Goal: Information Seeking & Learning: Learn about a topic

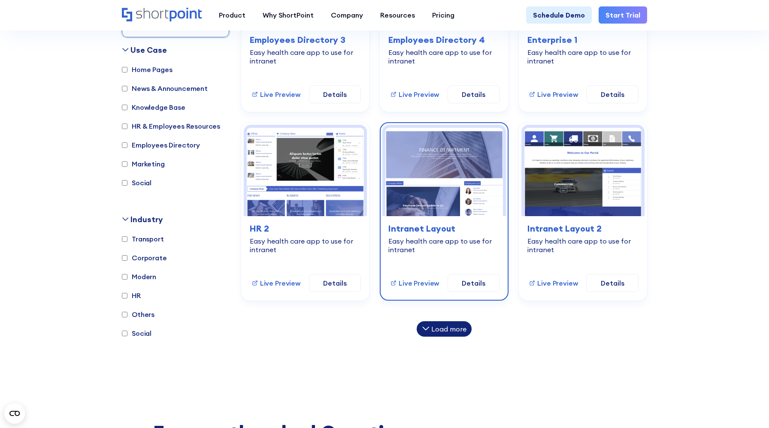
scroll to position [552, 0]
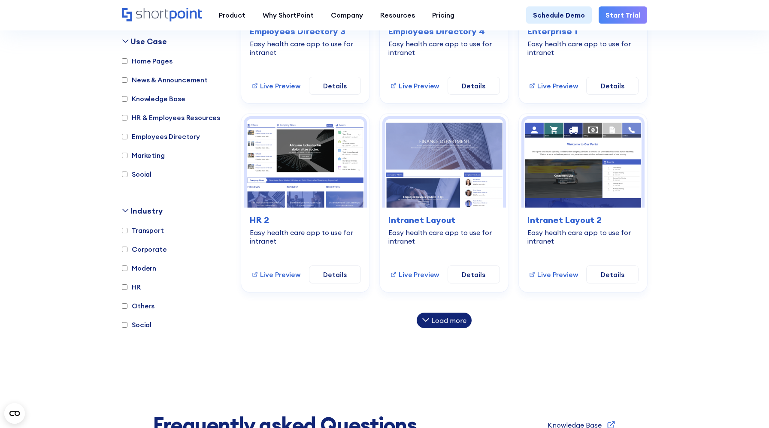
click at [458, 319] on div "Load more" at bounding box center [448, 320] width 35 height 7
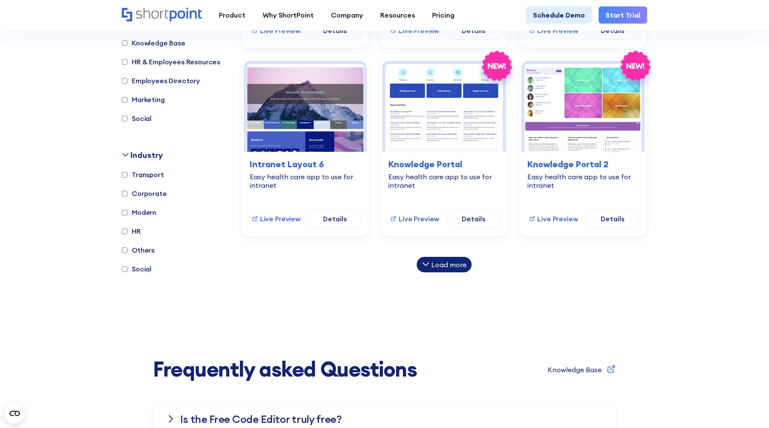
scroll to position [982, 0]
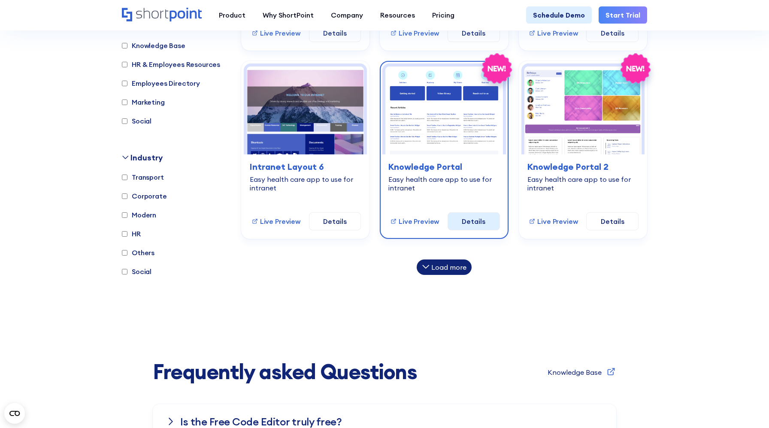
click at [466, 219] on link "Details" at bounding box center [474, 221] width 52 height 18
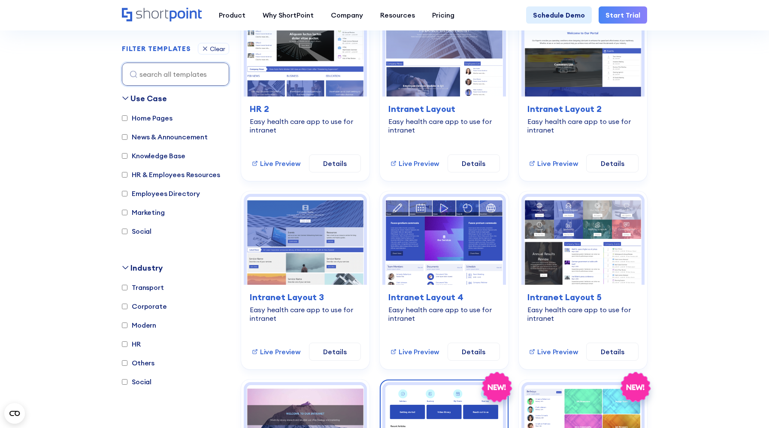
scroll to position [650, 0]
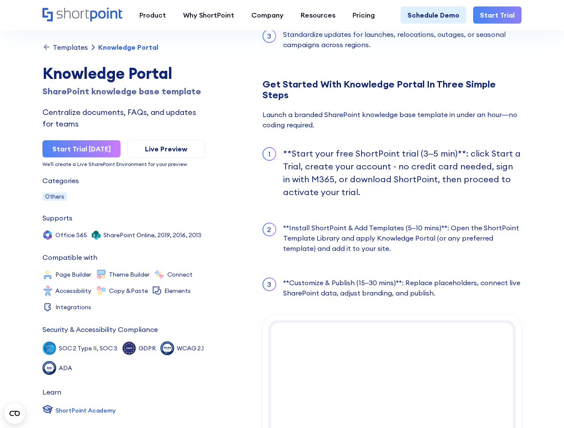
scroll to position [945, 0]
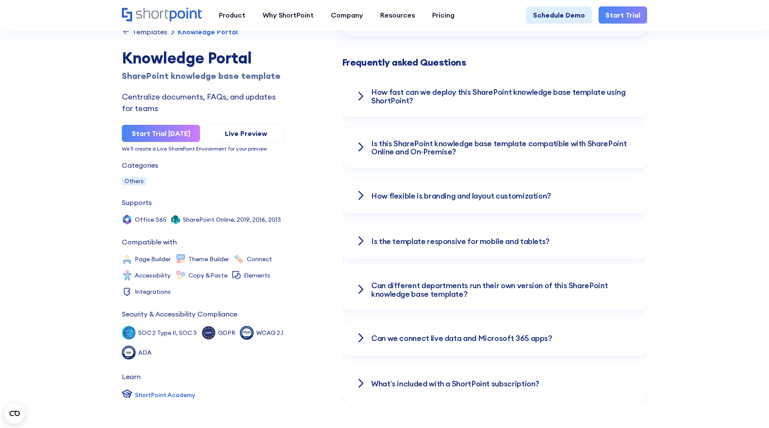
scroll to position [1380, 0]
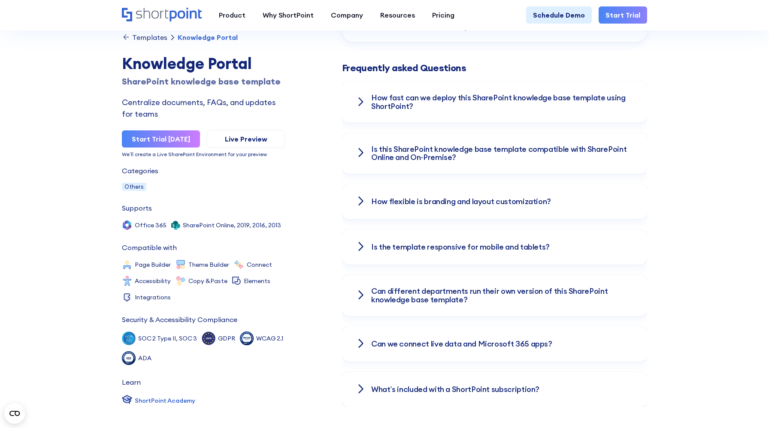
click at [469, 94] on h3 "How fast can we deploy this SharePoint knowledge base template using ShortPoint?" at bounding box center [502, 102] width 262 height 17
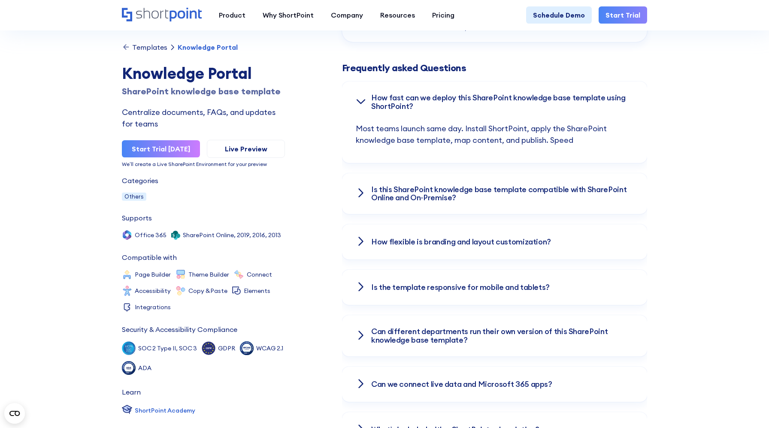
click at [469, 94] on h3 "How fast can we deploy this SharePoint knowledge base template using ShortPoint?" at bounding box center [502, 102] width 262 height 17
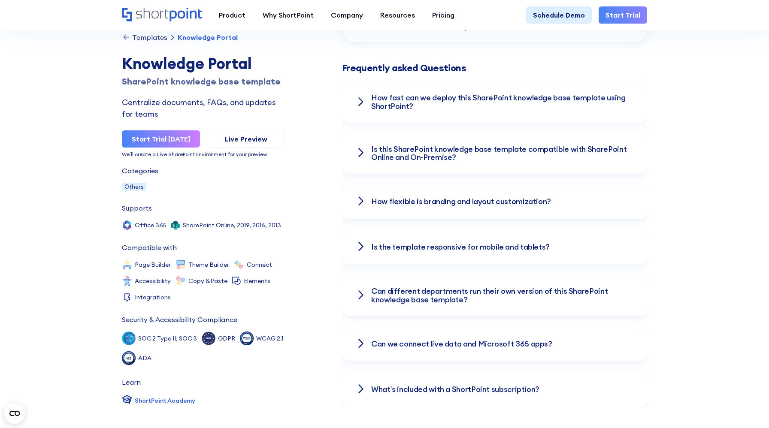
click at [458, 145] on h3 "Is this SharePoint knowledge base template compatible with SharePoint Online an…" at bounding box center [502, 153] width 262 height 17
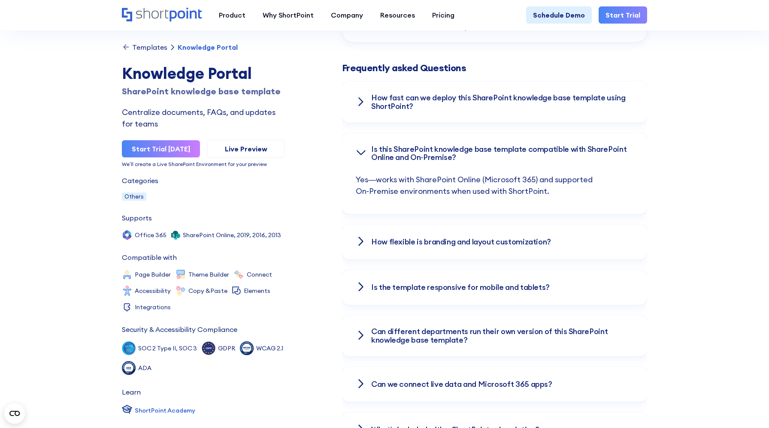
click at [458, 145] on h3 "Is this SharePoint knowledge base template compatible with SharePoint Online an…" at bounding box center [502, 153] width 262 height 17
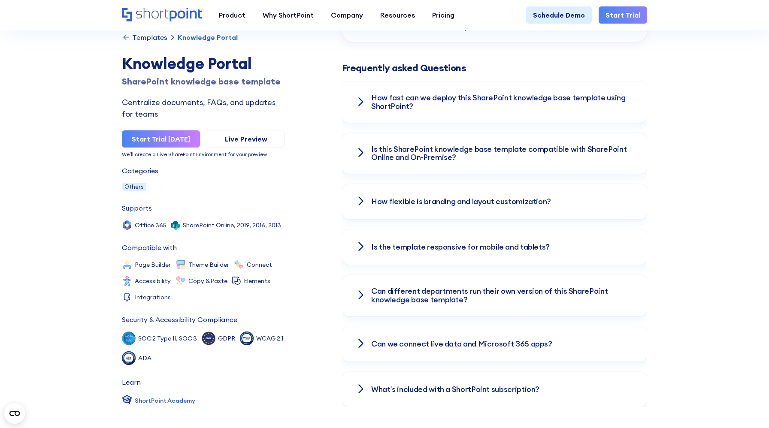
click at [448, 197] on h3 "How flexible is branding and layout customization?" at bounding box center [461, 201] width 180 height 9
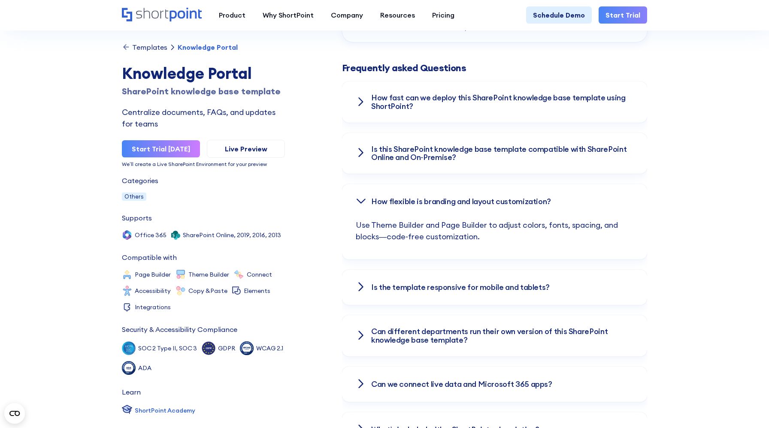
click at [448, 197] on h3 "How flexible is branding and layout customization?" at bounding box center [461, 201] width 180 height 9
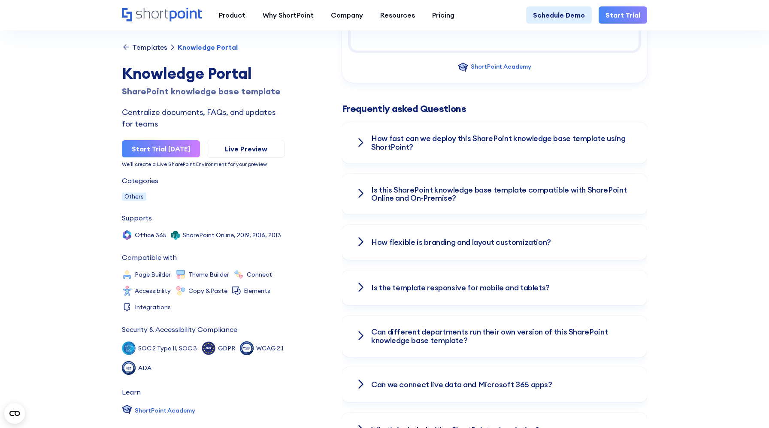
scroll to position [1338, 0]
click at [434, 239] on h3 "How flexible is branding and layout customization?" at bounding box center [461, 243] width 180 height 9
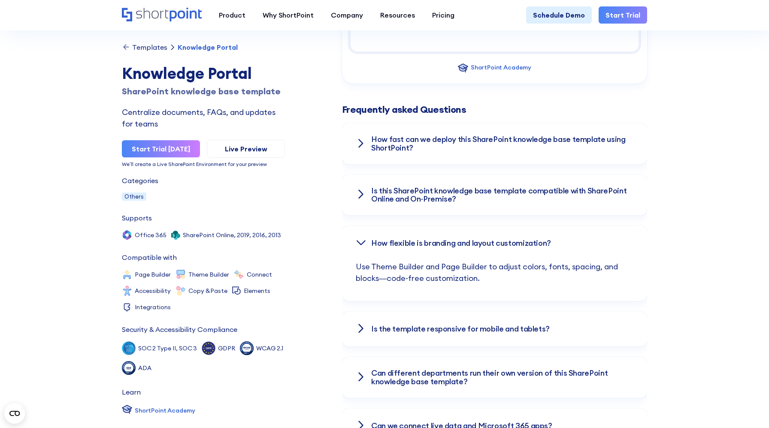
click at [434, 239] on h3 "How flexible is branding and layout customization?" at bounding box center [461, 243] width 180 height 9
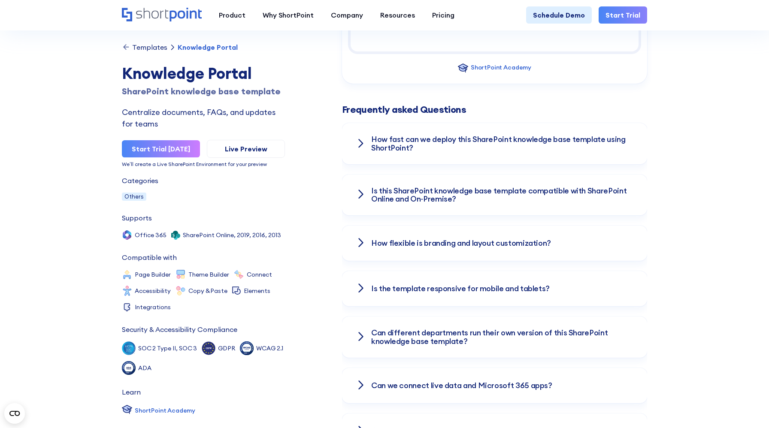
click at [434, 239] on h3 "How flexible is branding and layout customization?" at bounding box center [461, 243] width 180 height 9
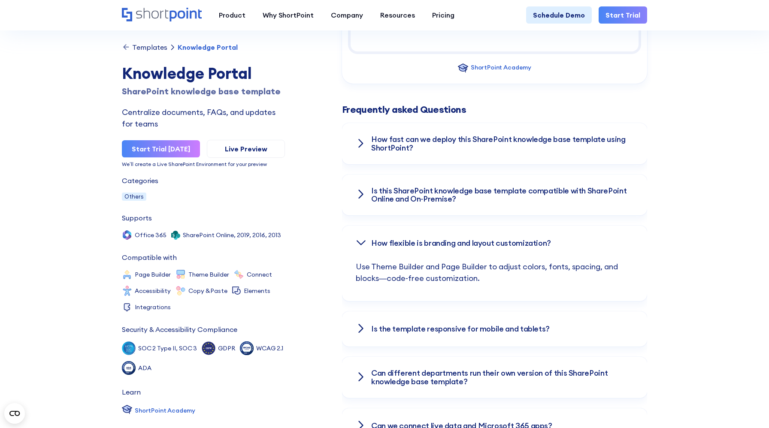
click at [434, 239] on h3 "How flexible is branding and layout customization?" at bounding box center [461, 243] width 180 height 9
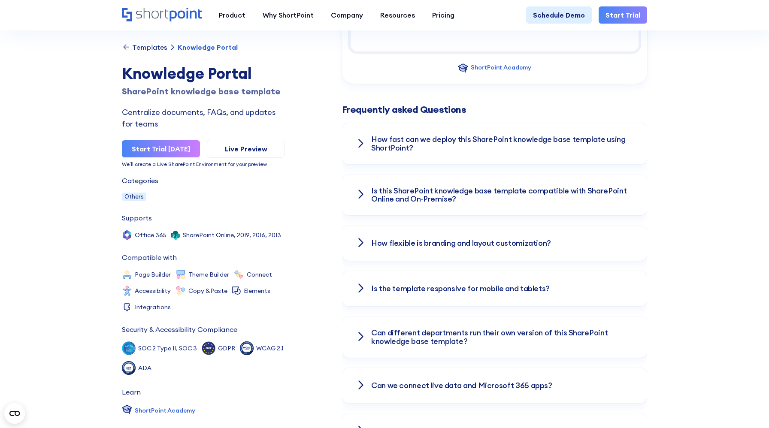
click at [433, 187] on h3 "Is this SharePoint knowledge base template compatible with SharePoint Online an…" at bounding box center [502, 195] width 262 height 17
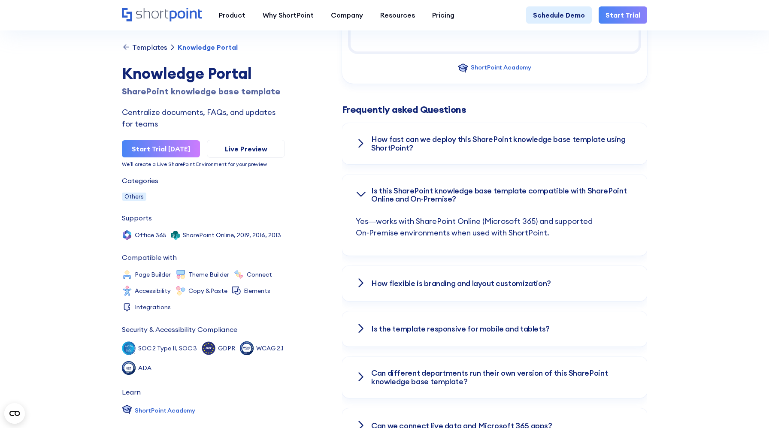
click at [433, 187] on h3 "Is this SharePoint knowledge base template compatible with SharePoint Online an…" at bounding box center [502, 195] width 262 height 17
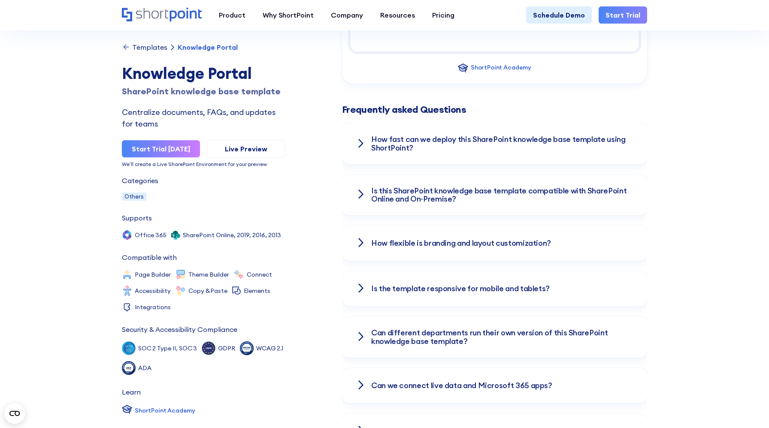
click at [441, 285] on h3 "Is the template responsive for mobile and tablets?" at bounding box center [460, 289] width 179 height 9
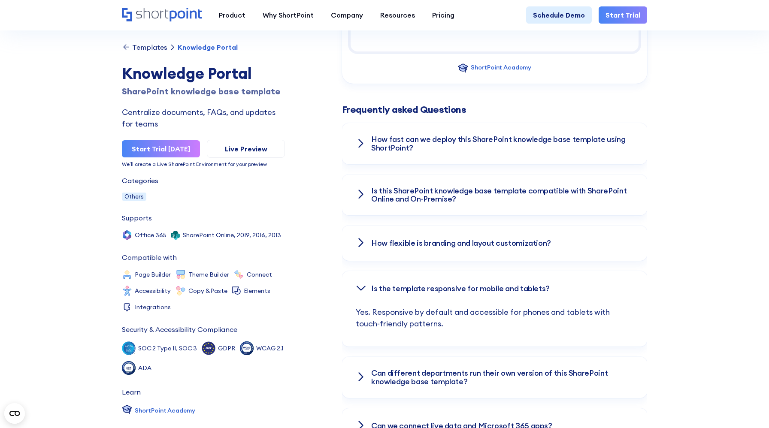
click at [441, 285] on h3 "Is the template responsive for mobile and tablets?" at bounding box center [460, 289] width 179 height 9
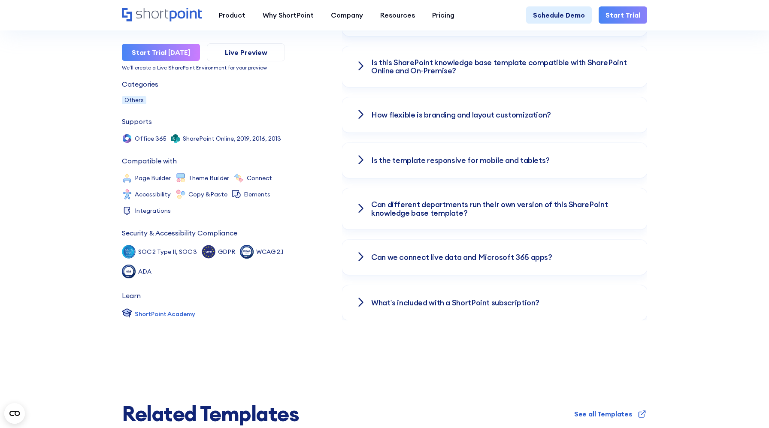
scroll to position [1460, 0]
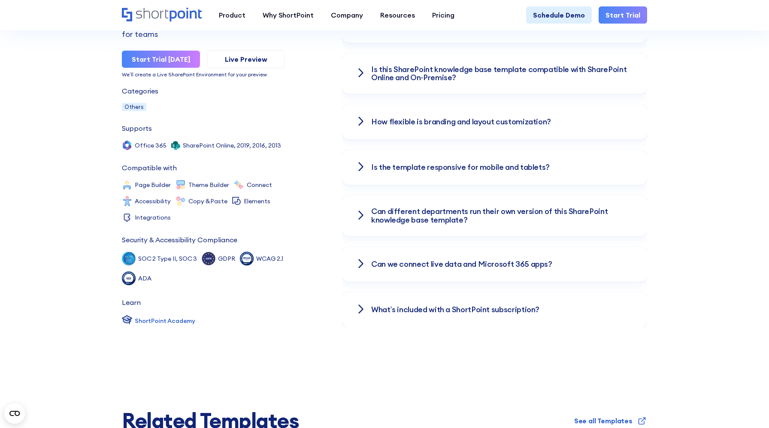
click at [439, 209] on h3 "Can different departments run their own version of this SharePoint knowledge ba…" at bounding box center [502, 215] width 262 height 17
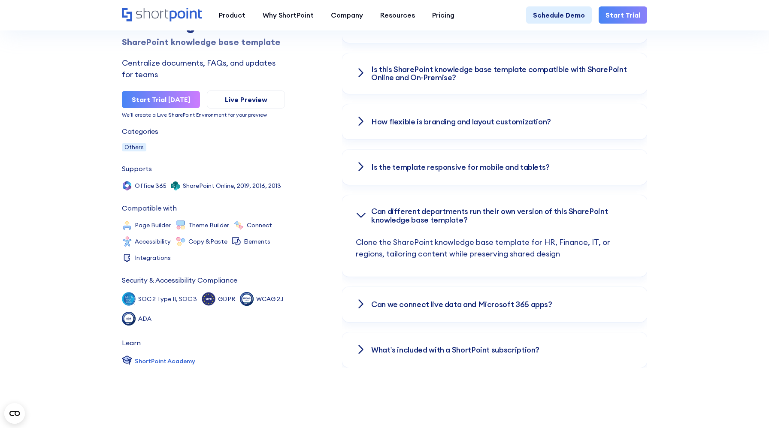
click at [439, 209] on h3 "Can different departments run their own version of this SharePoint knowledge ba…" at bounding box center [502, 215] width 262 height 17
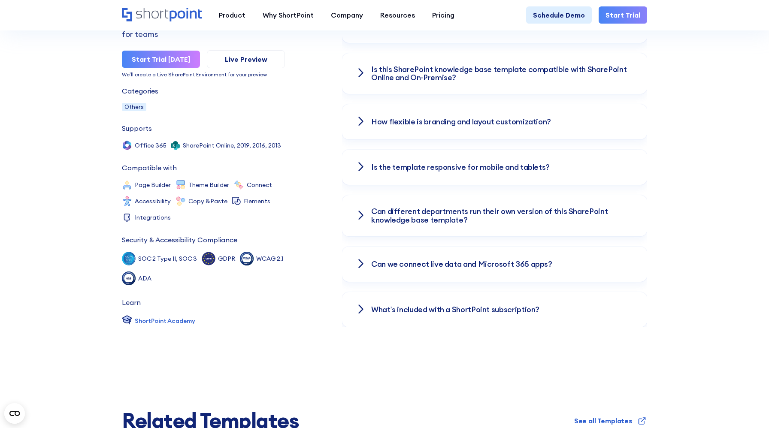
click at [439, 209] on h3 "Can different departments run their own version of this SharePoint knowledge ba…" at bounding box center [502, 215] width 262 height 17
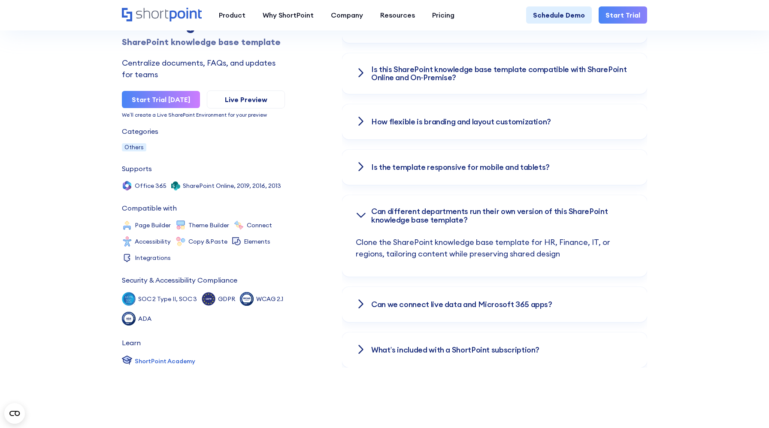
click at [439, 209] on h3 "Can different departments run their own version of this SharePoint knowledge ba…" at bounding box center [502, 215] width 262 height 17
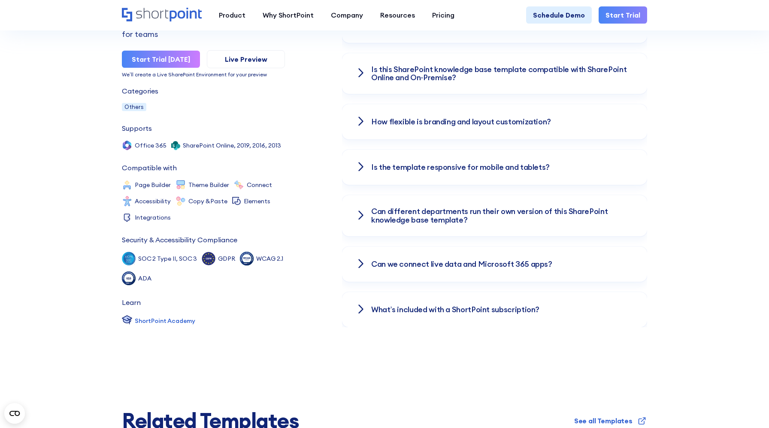
click at [439, 260] on h3 "Can we connect live data and Microsoft 365 apps?" at bounding box center [461, 264] width 181 height 9
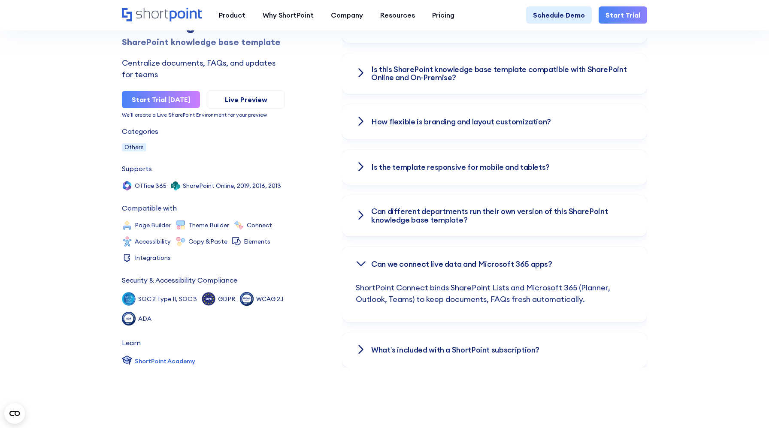
click at [439, 260] on h3 "Can we connect live data and Microsoft 365 apps?" at bounding box center [461, 264] width 181 height 9
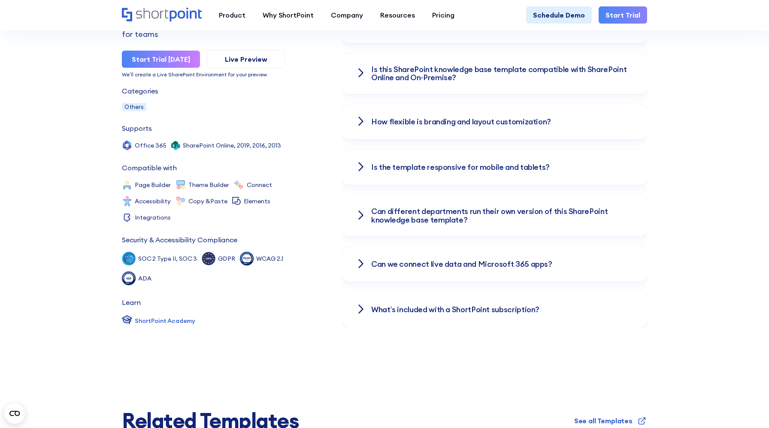
click at [439, 260] on h3 "Can we connect live data and Microsoft 365 apps?" at bounding box center [461, 264] width 181 height 9
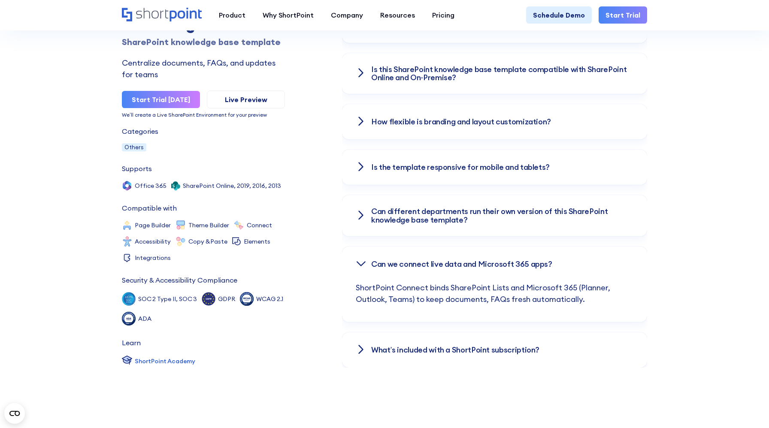
click at [439, 260] on h3 "Can we connect live data and Microsoft 365 apps?" at bounding box center [461, 264] width 181 height 9
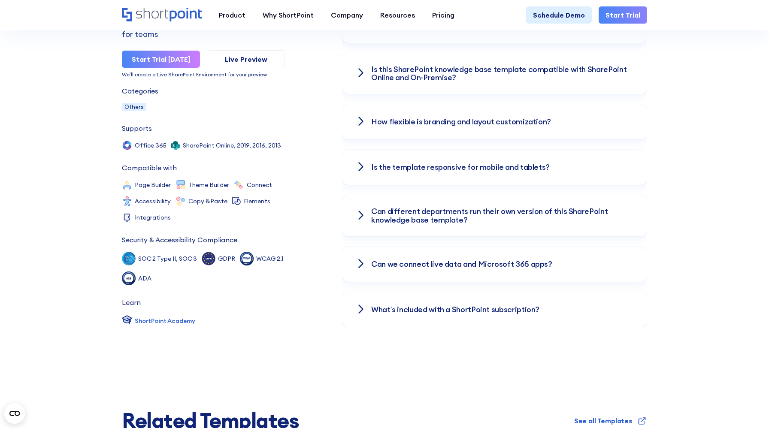
click at [433, 306] on h3 "What’s included with a ShortPoint subscription?" at bounding box center [455, 310] width 168 height 9
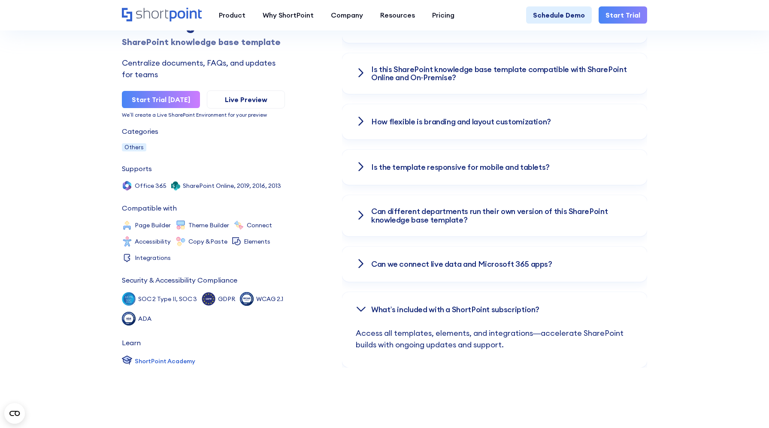
click at [433, 306] on h3 "What’s included with a ShortPoint subscription?" at bounding box center [455, 310] width 168 height 9
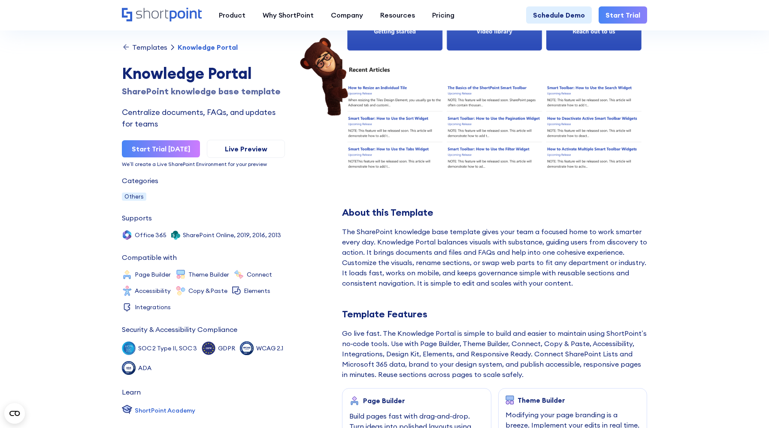
scroll to position [0, 0]
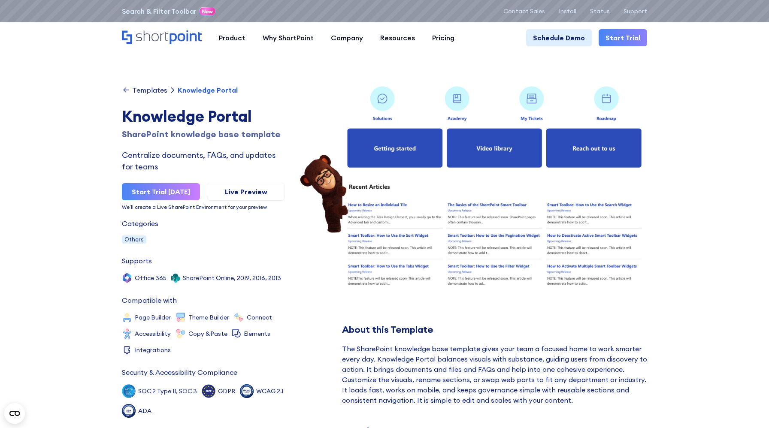
click at [232, 115] on div "Knowledge Portal" at bounding box center [203, 116] width 163 height 23
click at [155, 88] on div "Templates" at bounding box center [149, 90] width 35 height 7
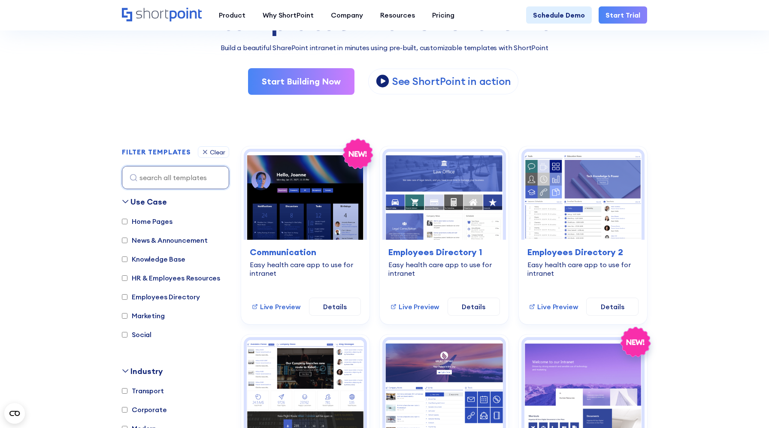
scroll to position [130, 0]
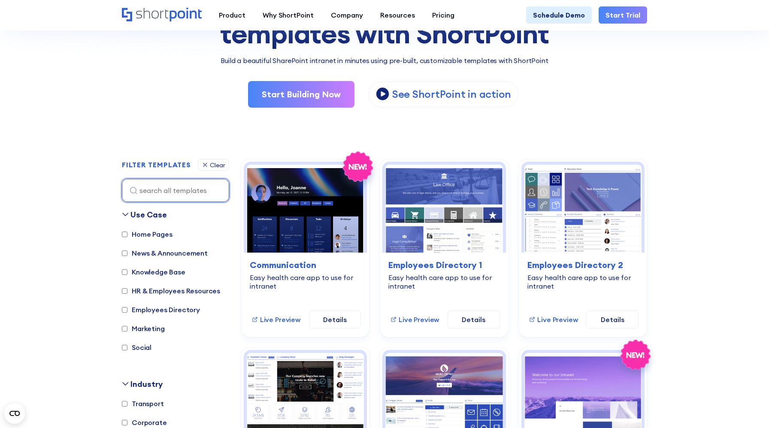
click at [188, 190] on input at bounding box center [175, 190] width 107 height 23
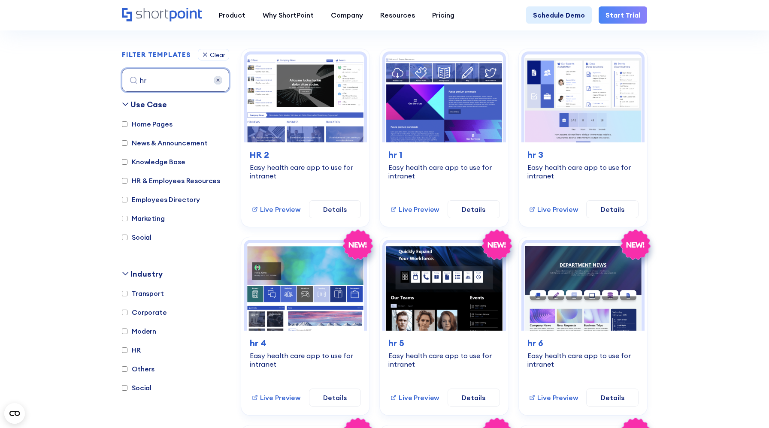
scroll to position [242, 0]
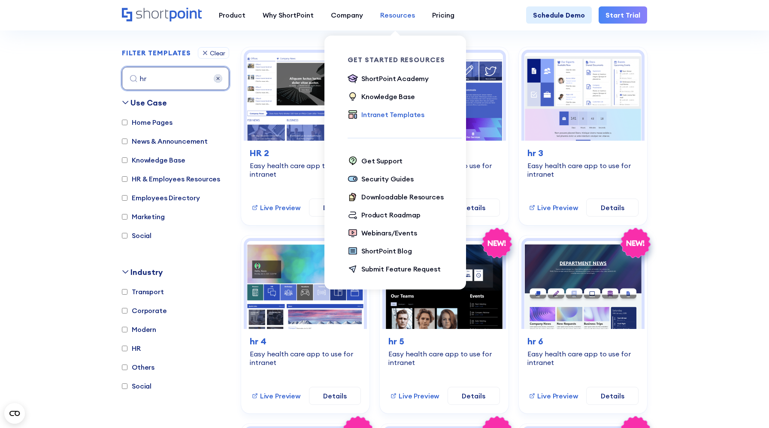
type input "hr"
